Goal: Transaction & Acquisition: Purchase product/service

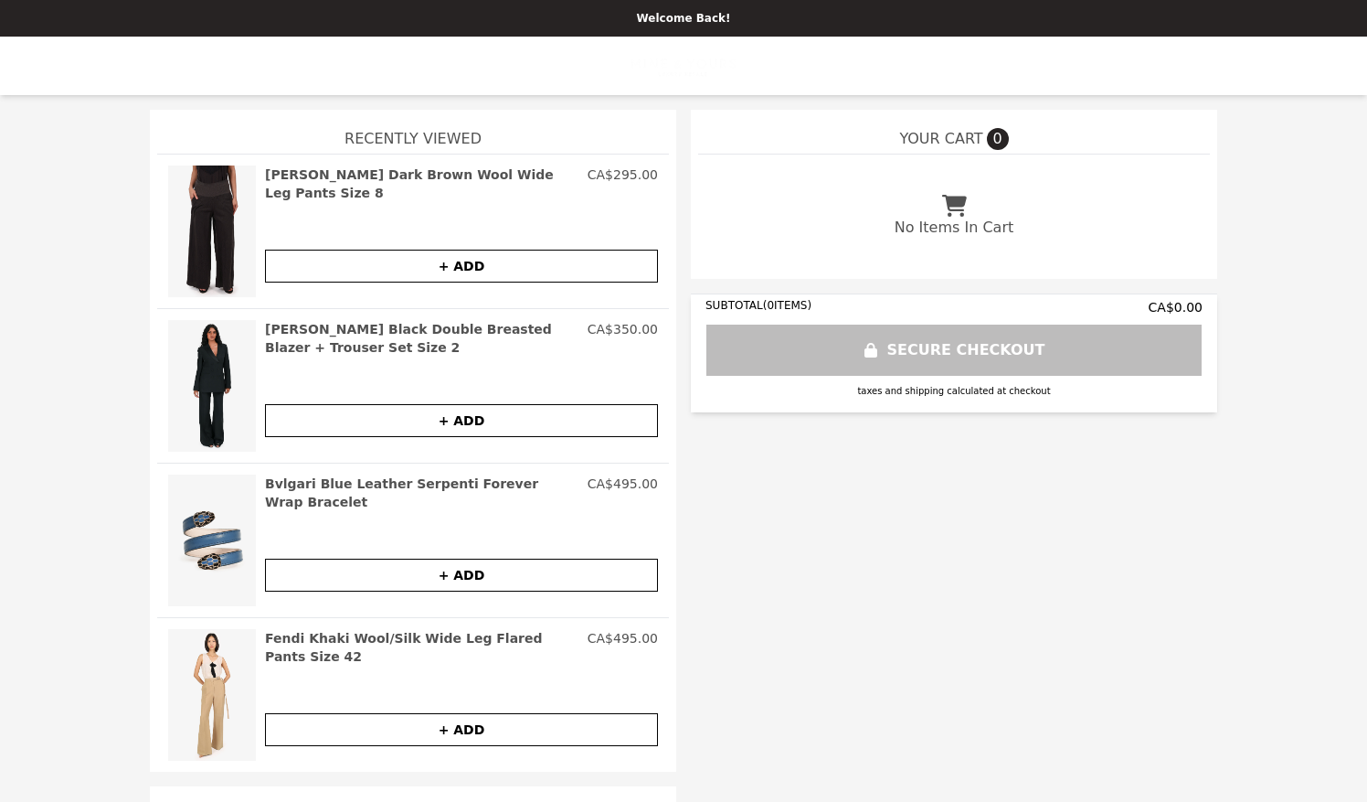
click at [188, 188] on img at bounding box center [212, 231] width 88 height 132
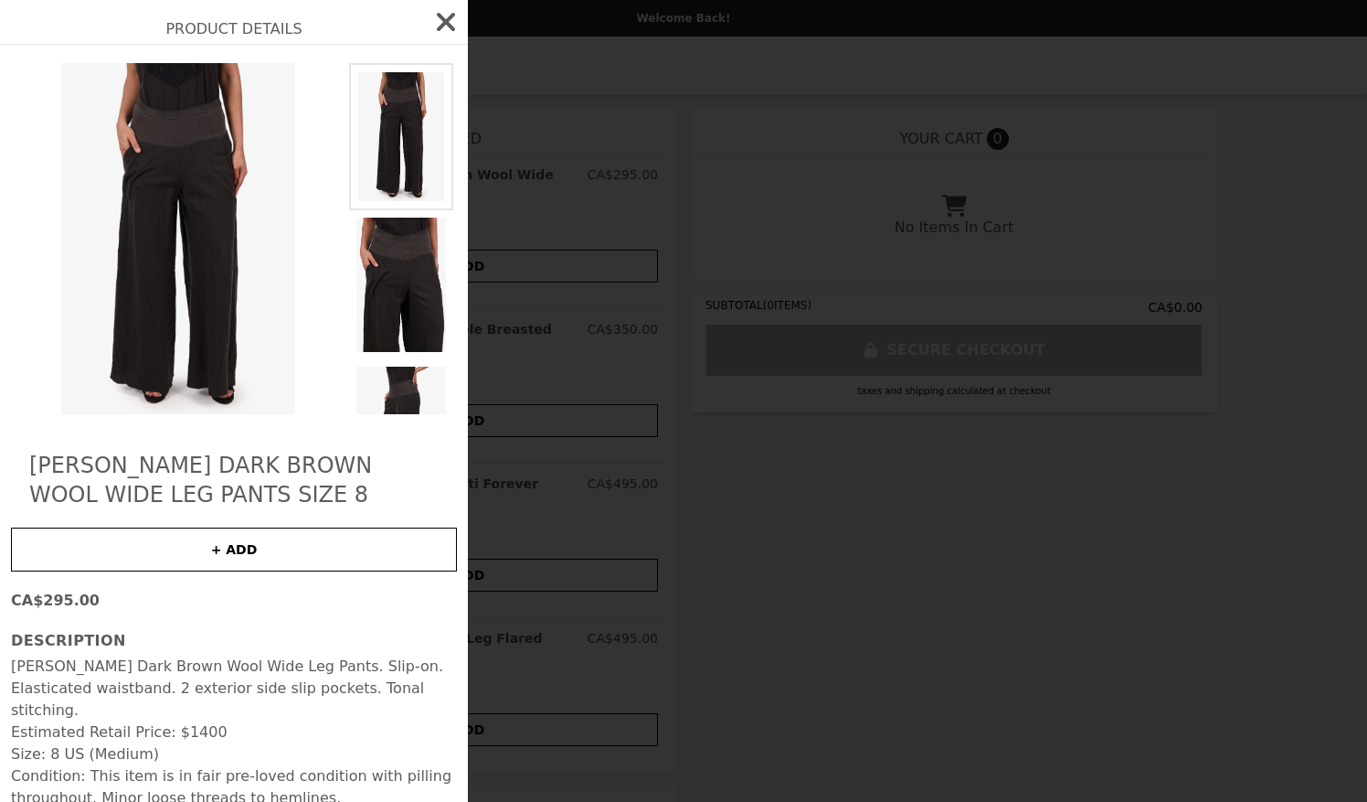
click at [188, 188] on img at bounding box center [178, 238] width 335 height 351
click at [445, 22] on icon "button" at bounding box center [446, 22] width 18 height 18
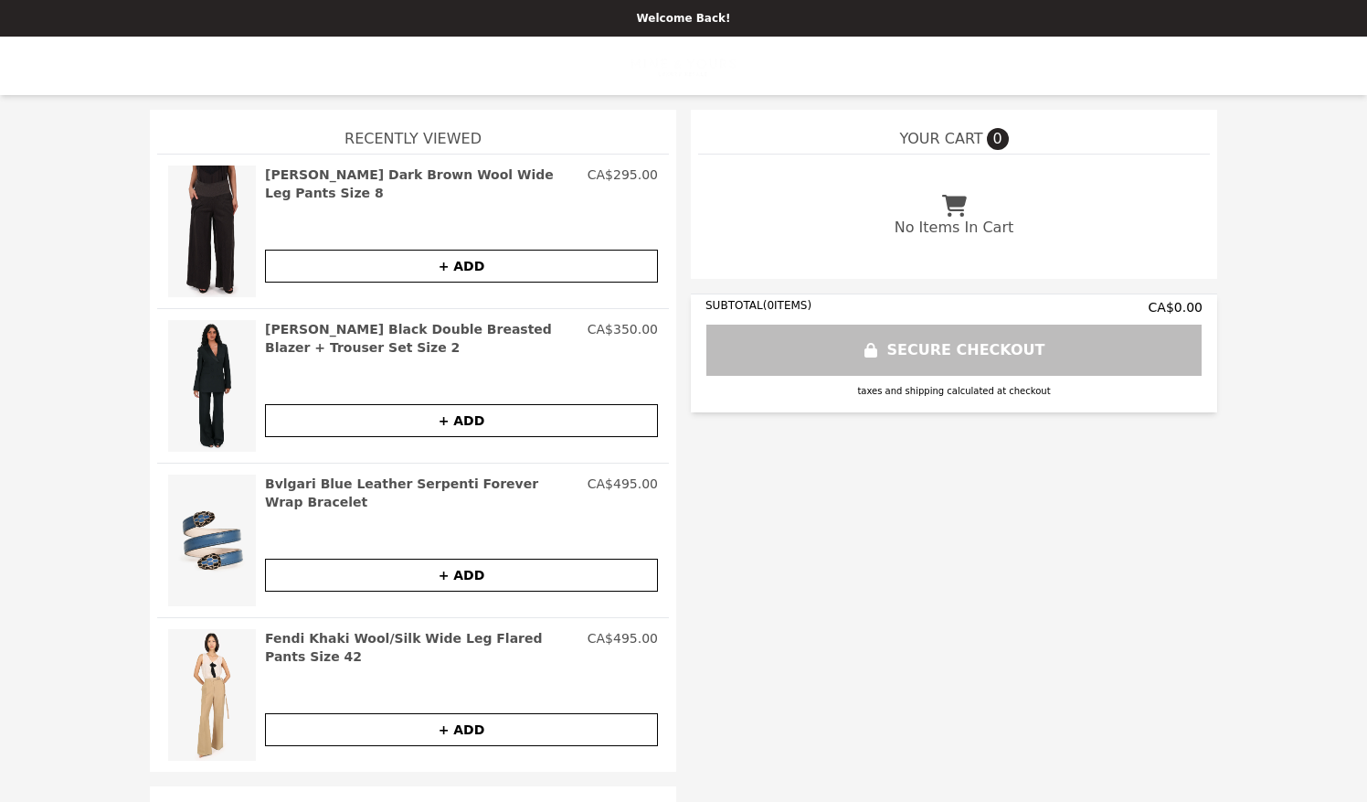
click at [1366, 1] on html "Welcome Back! YOUR CART 0 No Items In Cart SUBTOTAL ( 0 ITEMS) CA$0.00 SECURE C…" at bounding box center [683, 401] width 1367 height 802
